Goal: Transaction & Acquisition: Purchase product/service

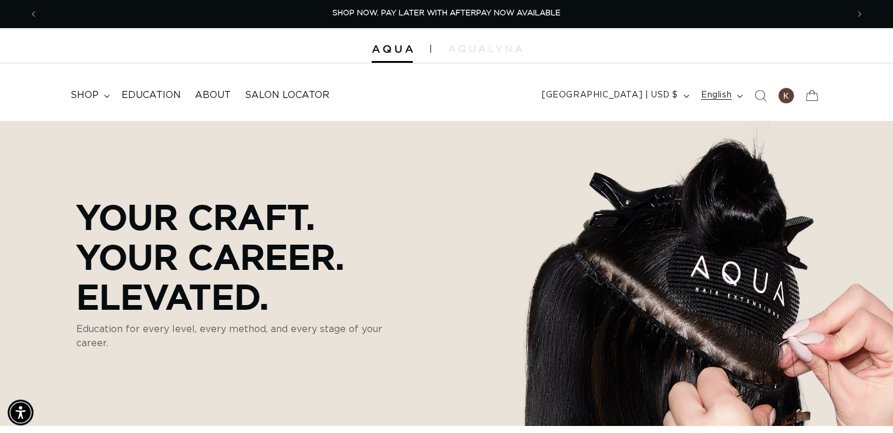
scroll to position [0, 810]
click at [712, 100] on span "English" at bounding box center [716, 95] width 31 height 12
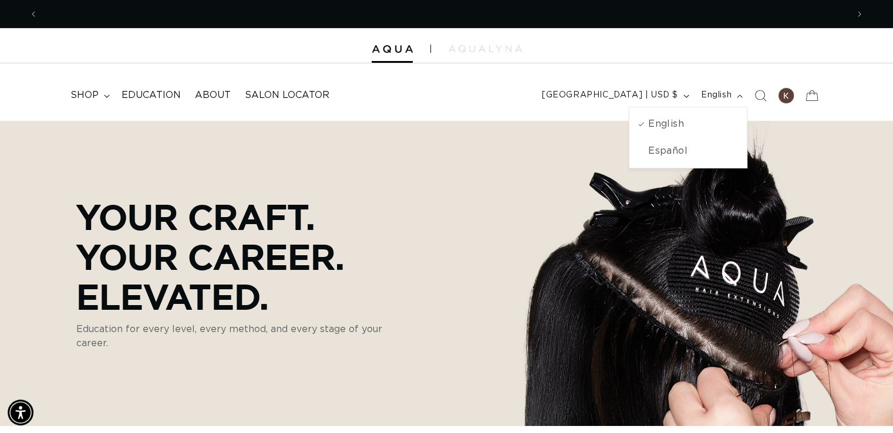
scroll to position [0, 1619]
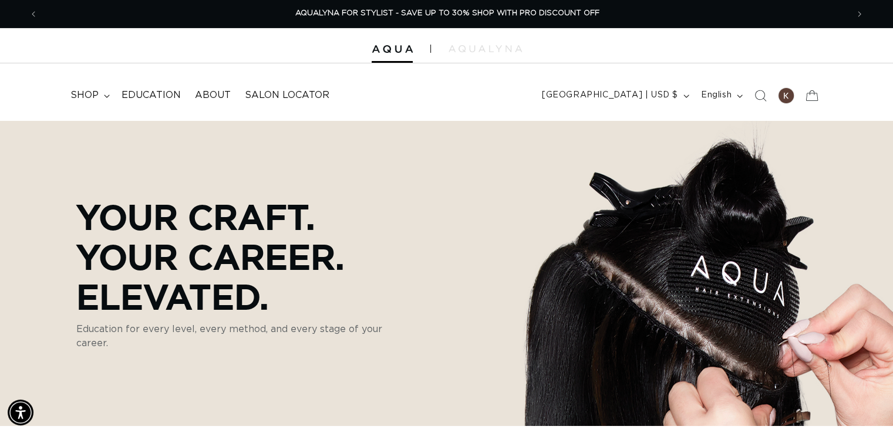
click at [538, 83] on header "FEATURED Last Chance SHOP BY SYSTEM Q Weft Hand Tied Weft Machine Weft Tape In …" at bounding box center [446, 91] width 893 height 57
click at [99, 95] on summary "shop" at bounding box center [88, 95] width 51 height 26
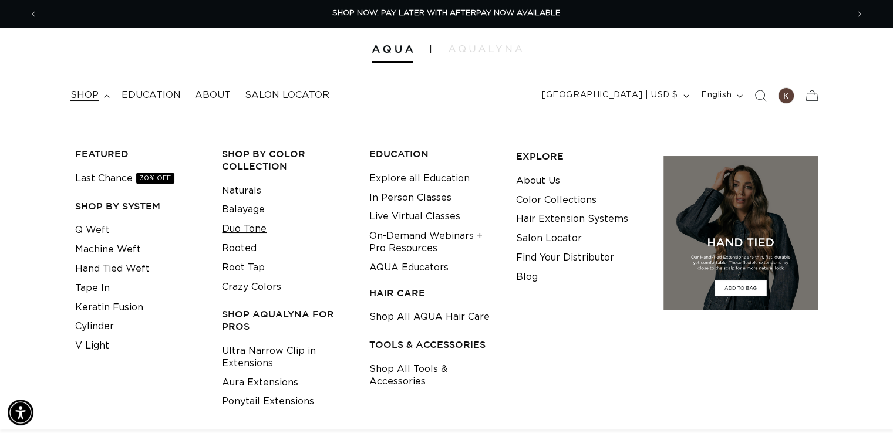
click at [251, 225] on link "Duo Tone" at bounding box center [244, 229] width 45 height 19
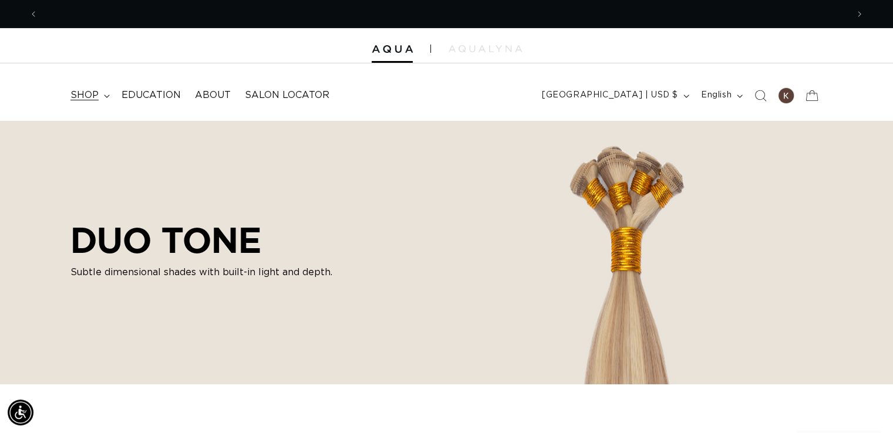
scroll to position [0, 810]
click at [103, 102] on summary "shop" at bounding box center [88, 95] width 51 height 26
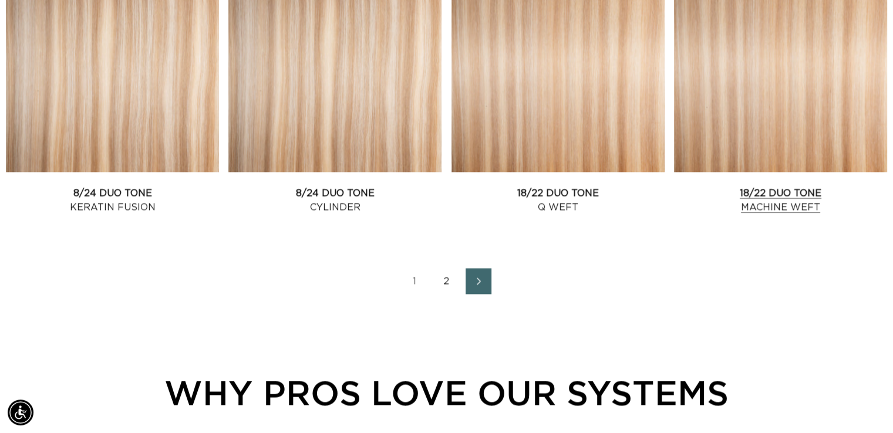
click at [763, 186] on link "18/22 Duo Tone Machine Weft" at bounding box center [780, 200] width 213 height 28
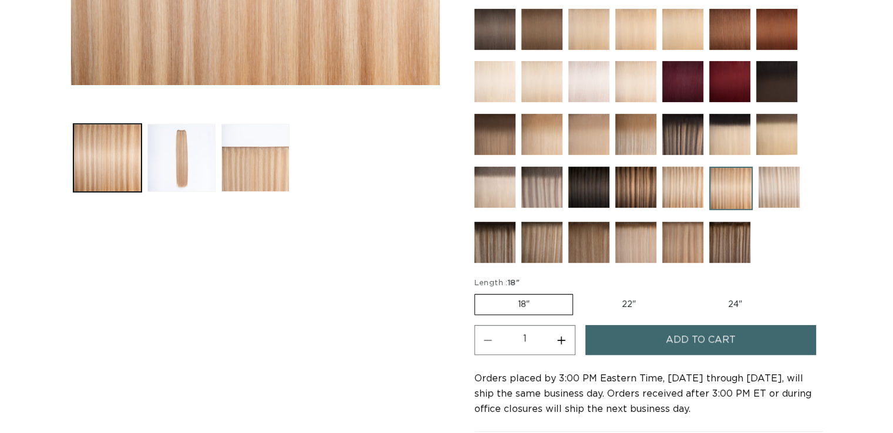
scroll to position [0, 810]
click at [634, 307] on label "22" Variant sold out or unavailable" at bounding box center [629, 305] width 100 height 20
click at [580, 292] on input "22" Variant sold out or unavailable" at bounding box center [579, 292] width 1 height 1
radio input "true"
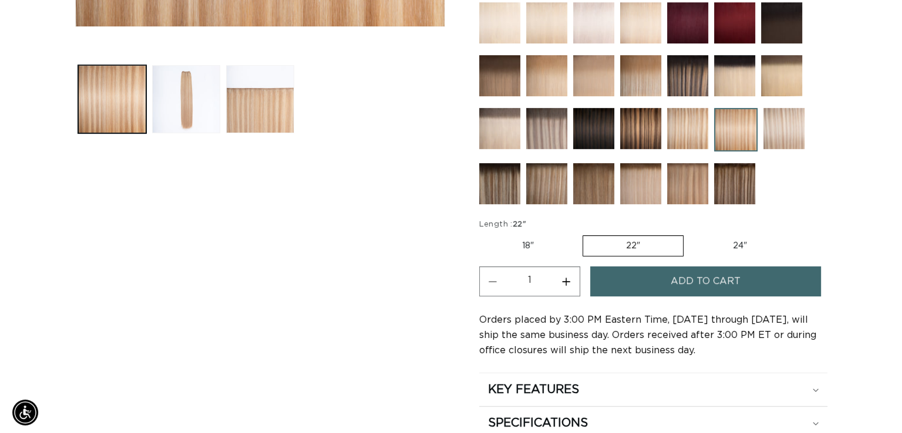
scroll to position [0, 1619]
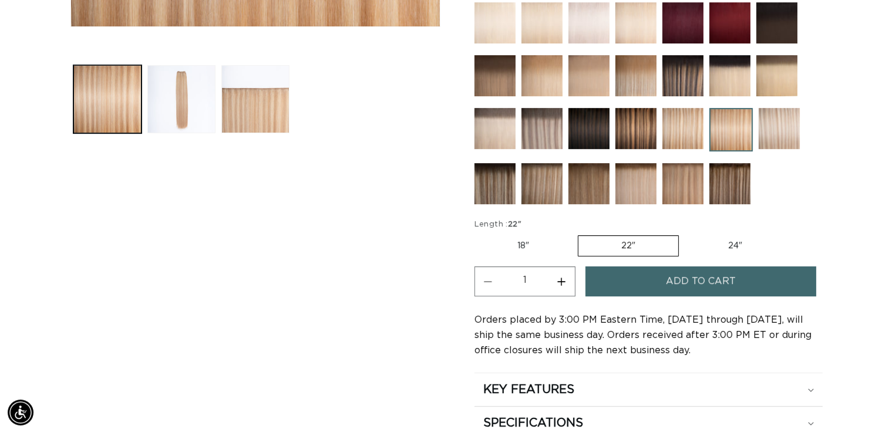
click at [622, 284] on button "Add to cart" at bounding box center [700, 282] width 231 height 30
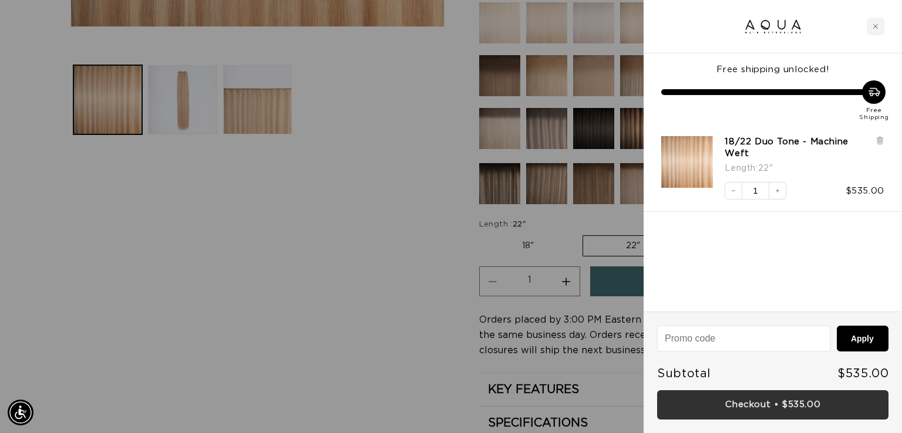
scroll to position [0, 1637]
click at [764, 406] on link "Checkout • $535.00" at bounding box center [772, 405] width 231 height 30
